Goal: Information Seeking & Learning: Learn about a topic

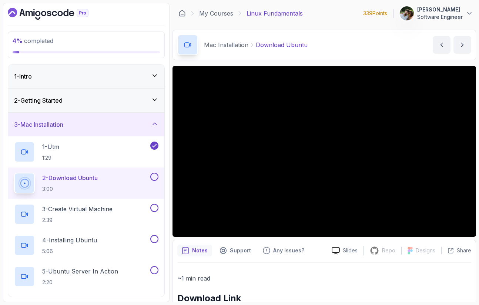
scroll to position [40, 0]
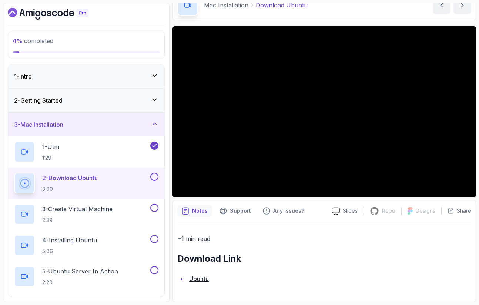
click at [21, 14] on icon "Dashboard" at bounding box center [48, 14] width 81 height 12
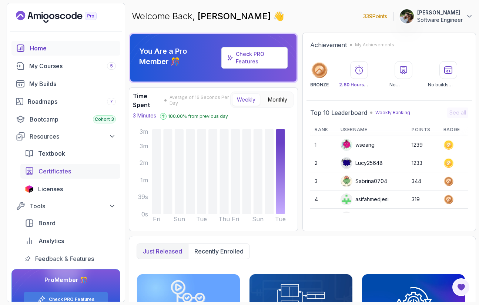
click at [53, 174] on span "Certificates" at bounding box center [54, 171] width 33 height 9
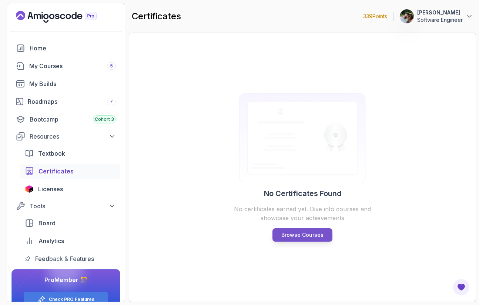
click at [304, 233] on p "Browse Courses" at bounding box center [302, 234] width 42 height 7
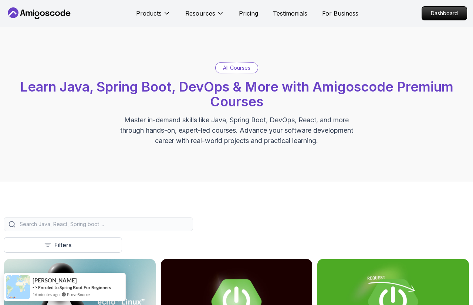
click at [180, 227] on input "search" at bounding box center [103, 223] width 170 height 7
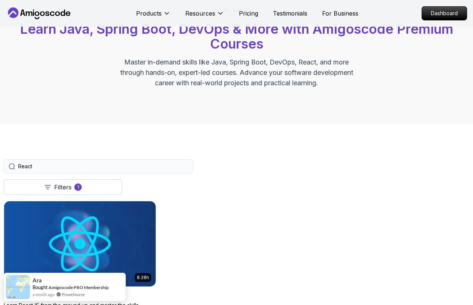
scroll to position [60, 0]
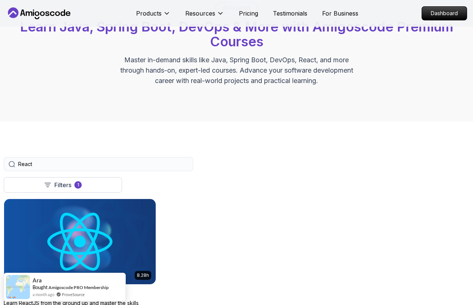
type input "React"
click at [160, 239] on img at bounding box center [79, 241] width 159 height 89
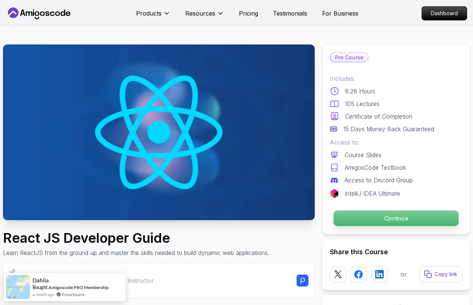
click at [372, 219] on p "Continue" at bounding box center [396, 218] width 125 height 16
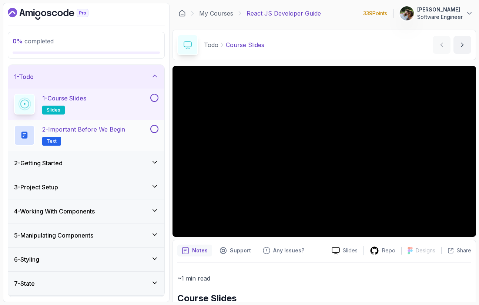
click at [80, 138] on h2 "2 - Important Before We Begin Text" at bounding box center [83, 135] width 83 height 21
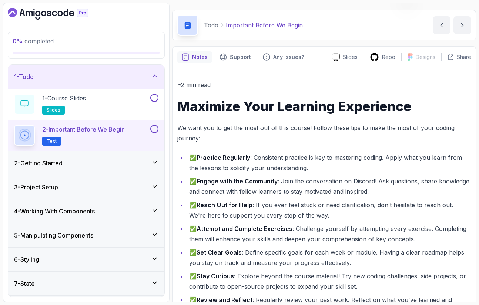
scroll to position [22, 0]
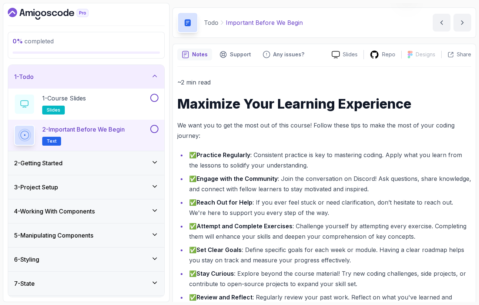
click at [41, 160] on h3 "2 - Getting Started" at bounding box center [38, 162] width 48 height 9
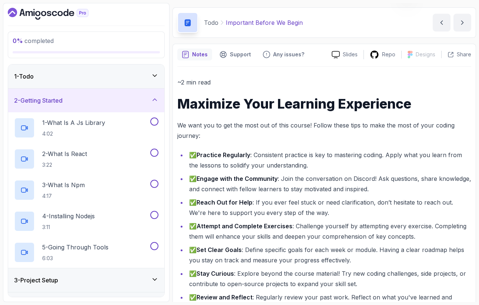
click at [150, 100] on div "2 - Getting Started" at bounding box center [86, 100] width 144 height 9
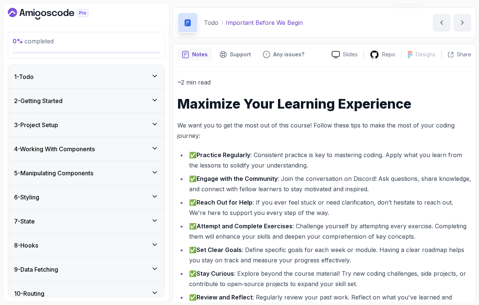
click at [137, 75] on div "1 - Todo" at bounding box center [86, 76] width 144 height 9
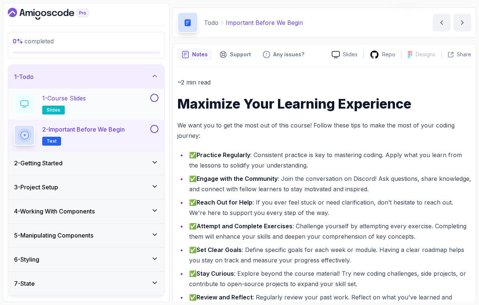
click at [157, 101] on div at bounding box center [154, 98] width 10 height 8
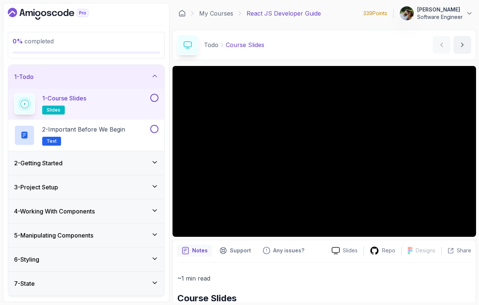
click at [155, 99] on button at bounding box center [154, 98] width 8 height 8
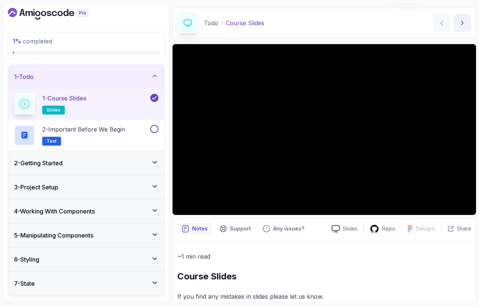
scroll to position [16, 0]
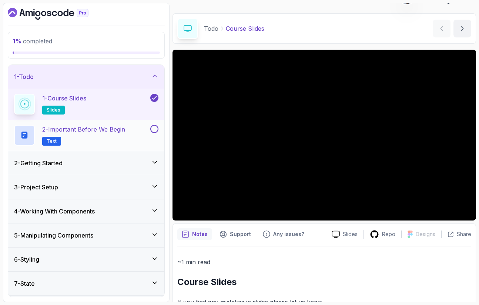
click at [152, 128] on button at bounding box center [154, 129] width 8 height 8
click at [110, 129] on p "2 - Important Before We Begin" at bounding box center [83, 129] width 83 height 9
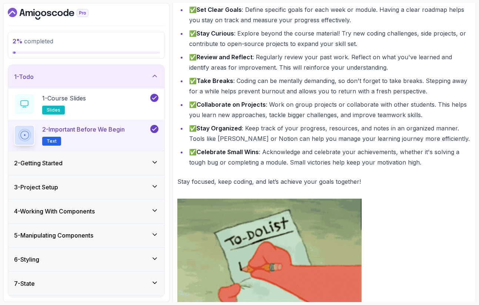
scroll to position [247, 0]
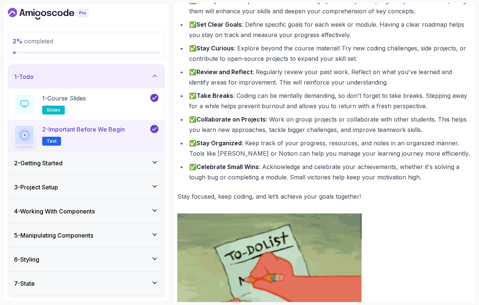
click at [49, 159] on h3 "2 - Getting Started" at bounding box center [38, 162] width 48 height 9
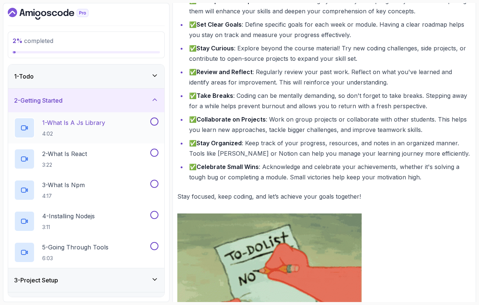
click at [117, 125] on div "1 - What Is A Js Library 4:02" at bounding box center [81, 127] width 135 height 21
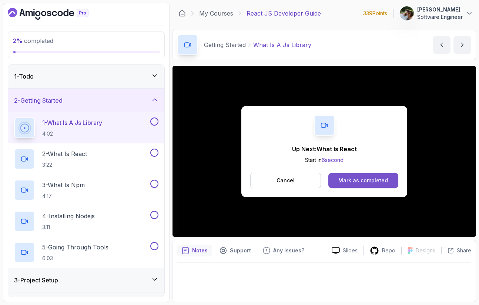
click at [370, 180] on div "Mark as completed" at bounding box center [363, 180] width 50 height 7
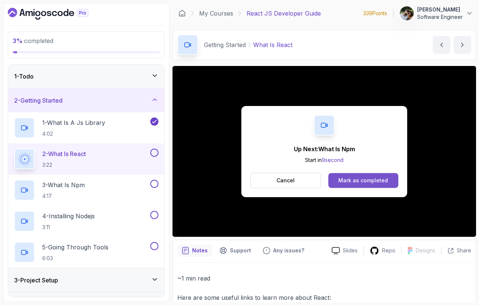
click at [368, 181] on div "Mark as completed" at bounding box center [363, 180] width 50 height 7
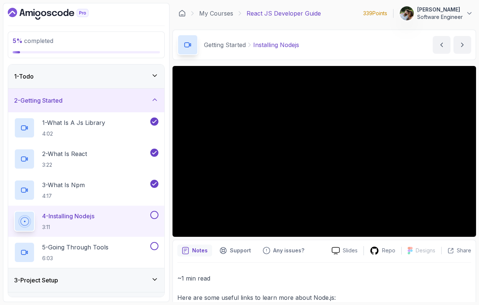
click at [153, 220] on button "4 - Installing Nodejs 3:11" at bounding box center [86, 221] width 144 height 21
click at [153, 217] on button at bounding box center [154, 215] width 8 height 8
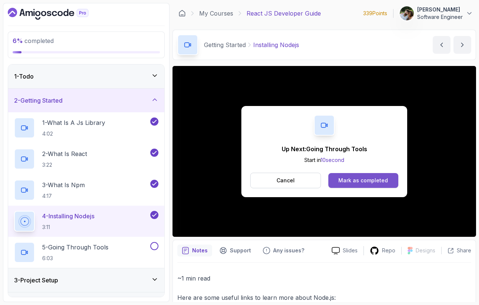
click at [358, 184] on div "Mark as completed" at bounding box center [363, 180] width 50 height 7
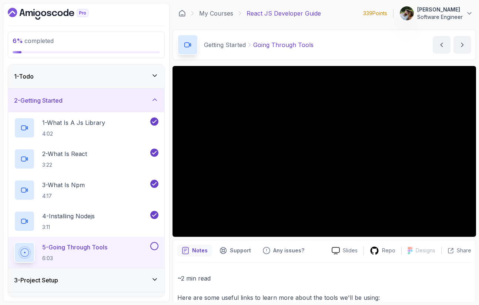
click at [159, 247] on div "5 - Going Through Tools 6:03" at bounding box center [86, 252] width 156 height 31
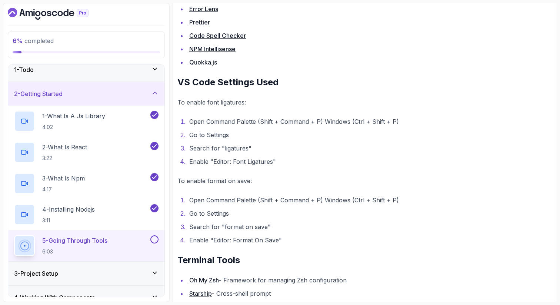
scroll to position [643, 0]
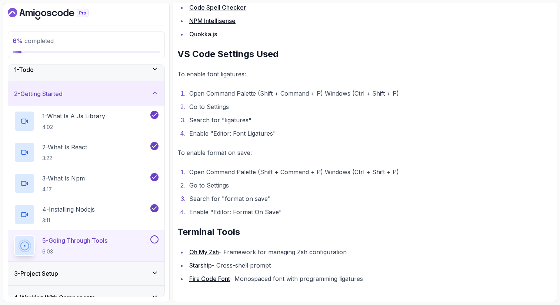
click at [199, 266] on link "Starship" at bounding box center [200, 264] width 23 height 7
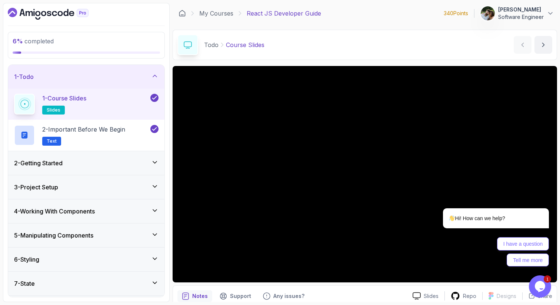
click at [81, 162] on div "2 - Getting Started" at bounding box center [86, 162] width 144 height 9
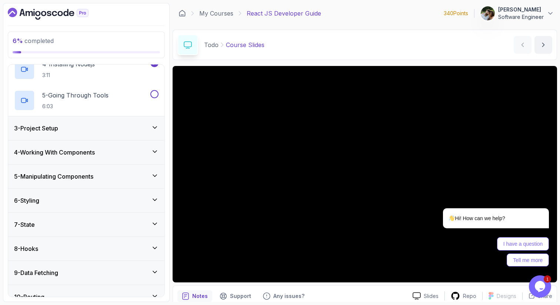
click at [54, 133] on div "3 - Project Setup" at bounding box center [86, 128] width 156 height 24
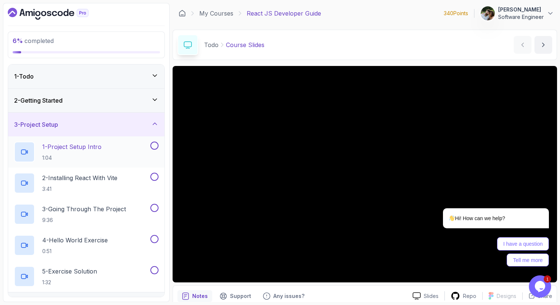
click at [65, 149] on p "1 - Project Setup Intro" at bounding box center [71, 146] width 59 height 9
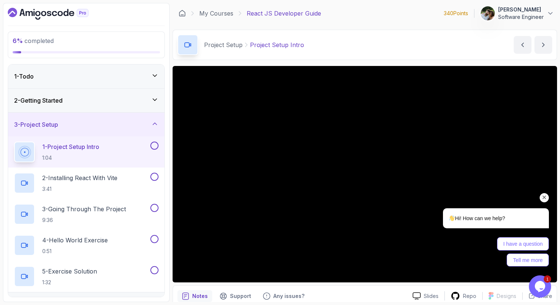
click at [543, 196] on icon "Chat attention grabber" at bounding box center [544, 197] width 7 height 7
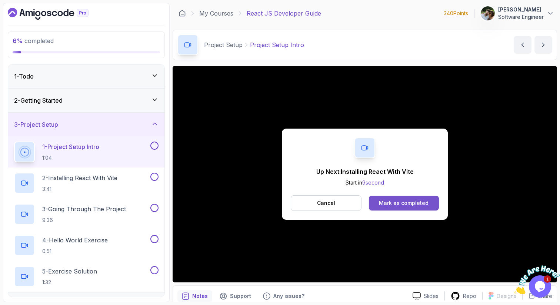
click at [416, 202] on div "Mark as completed" at bounding box center [404, 202] width 50 height 7
